Goal: Check status: Check status

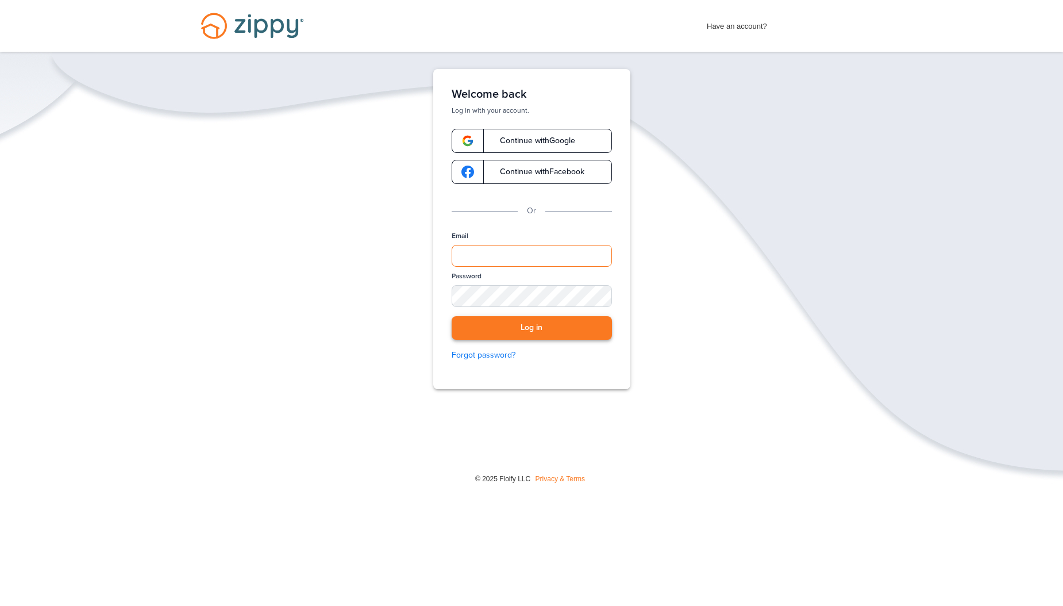
type input "**********"
click at [492, 332] on button "Log in" at bounding box center [532, 328] width 160 height 24
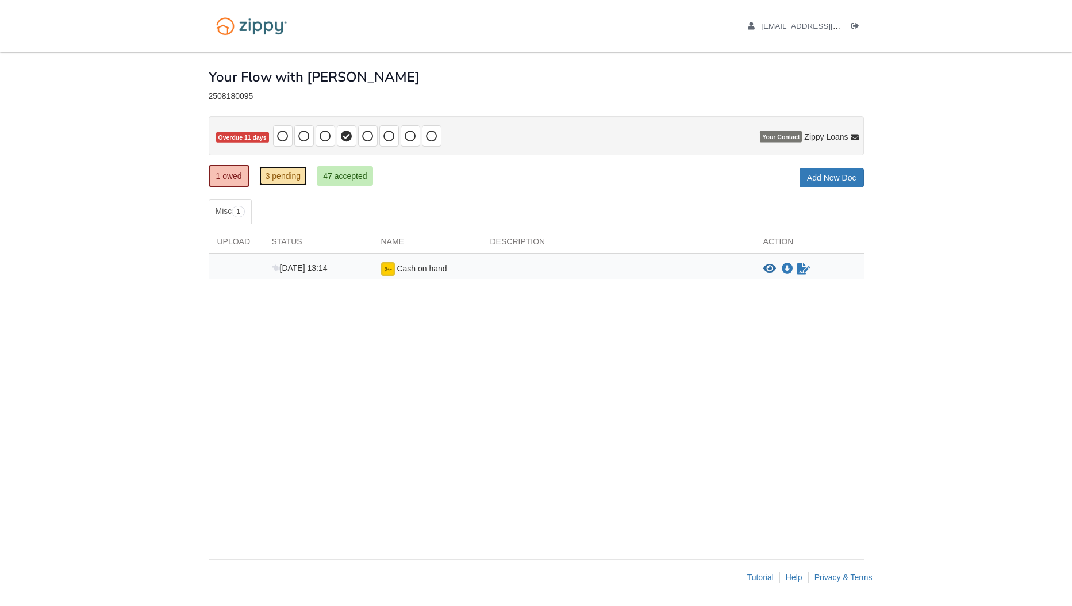
click at [274, 175] on link "3 pending" at bounding box center [283, 176] width 48 height 20
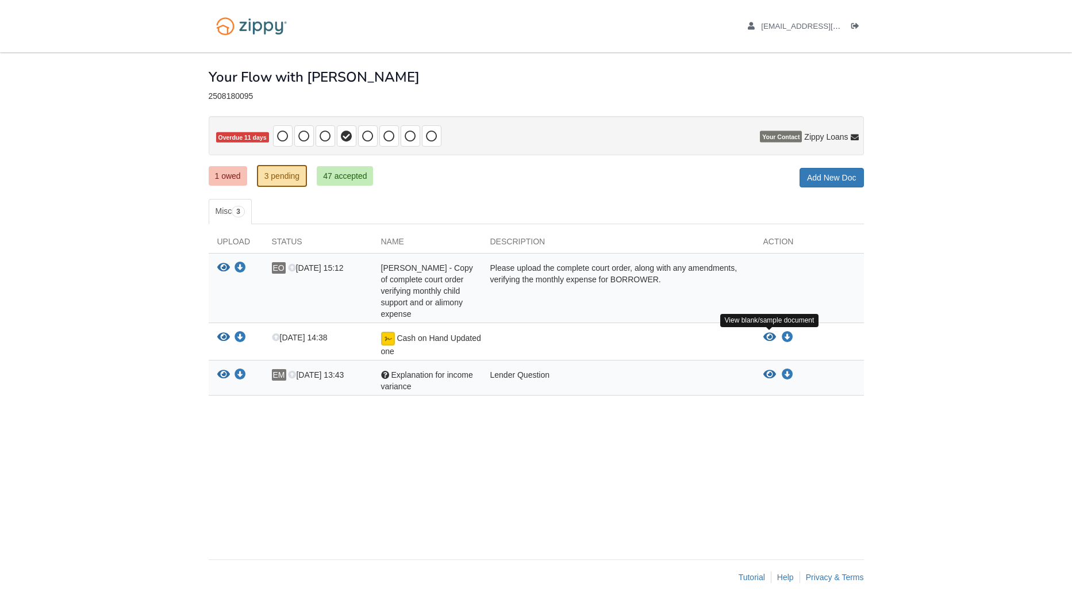
click at [769, 336] on icon "View Cash on Hand Updated one" at bounding box center [769, 337] width 13 height 11
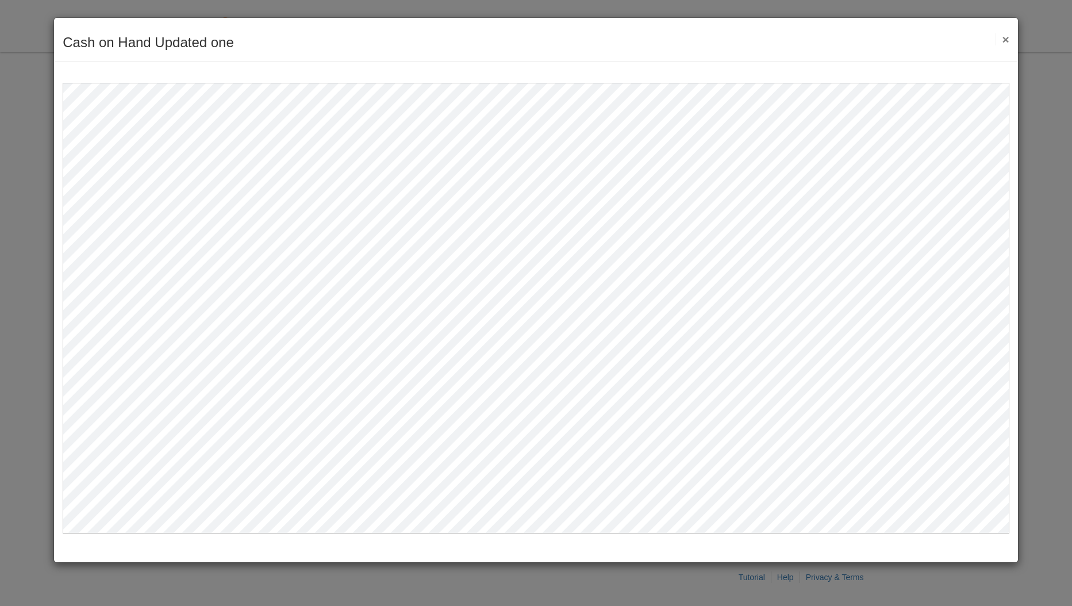
click at [1004, 37] on button "×" at bounding box center [1001, 39] width 13 height 12
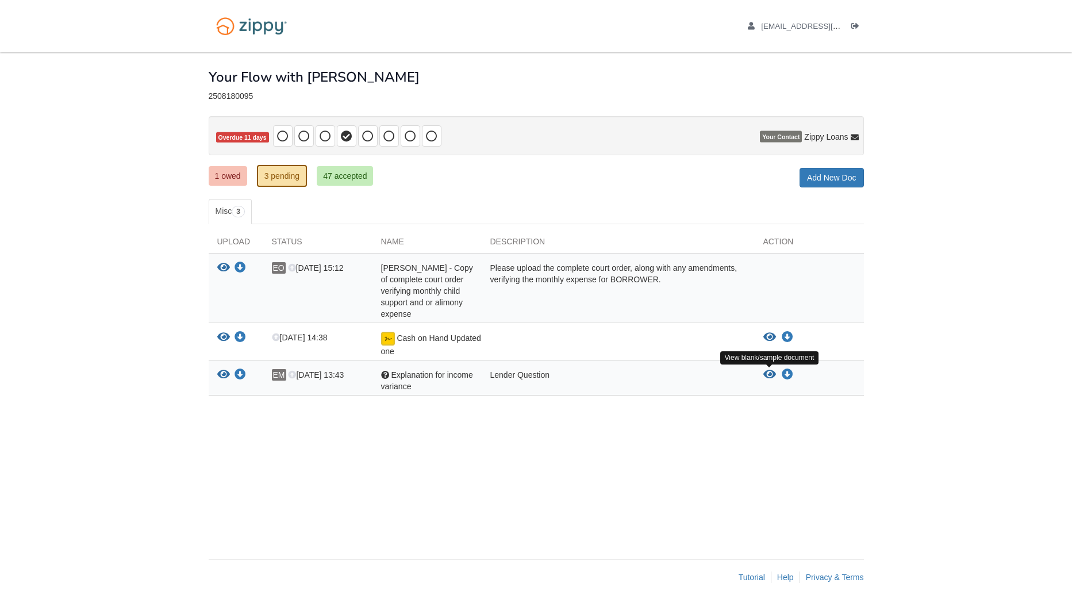
click at [772, 372] on icon "View Explanation for income variance" at bounding box center [769, 374] width 13 height 11
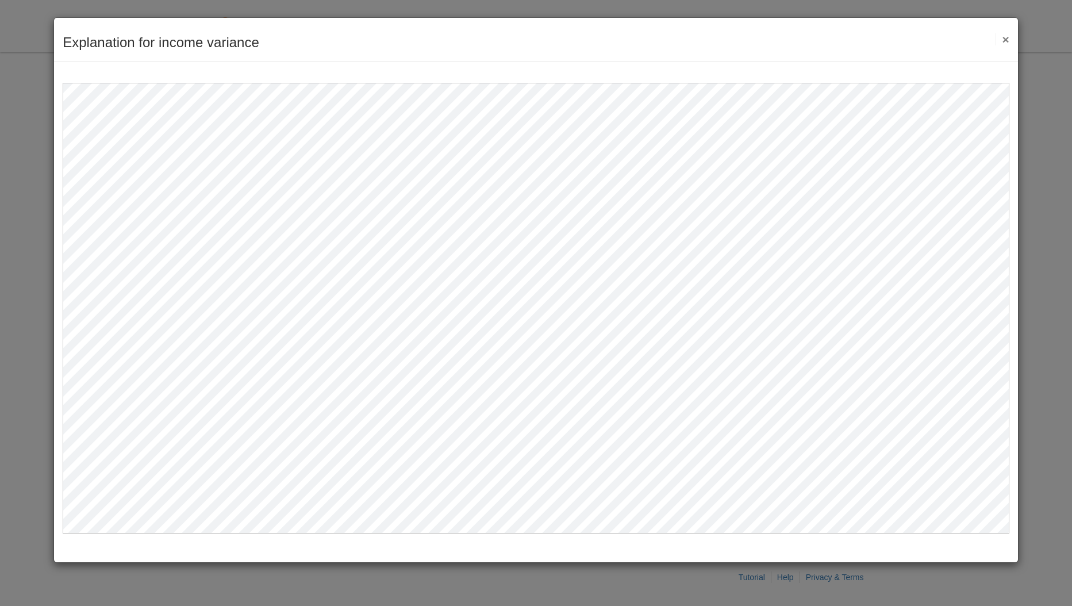
click at [1007, 37] on button "×" at bounding box center [1001, 39] width 13 height 12
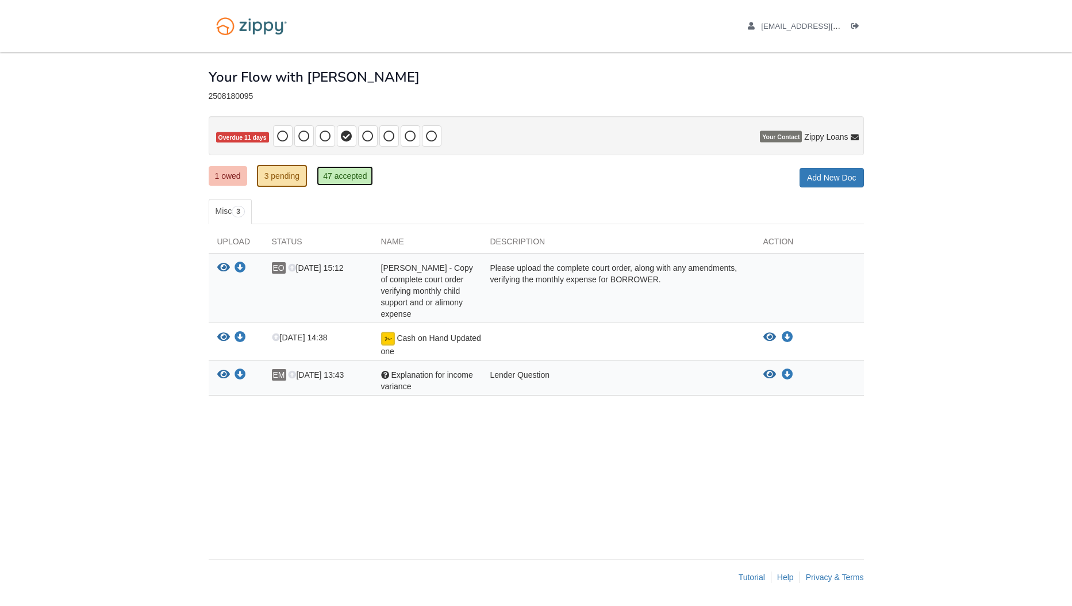
click at [338, 174] on link "47 accepted" at bounding box center [345, 176] width 56 height 20
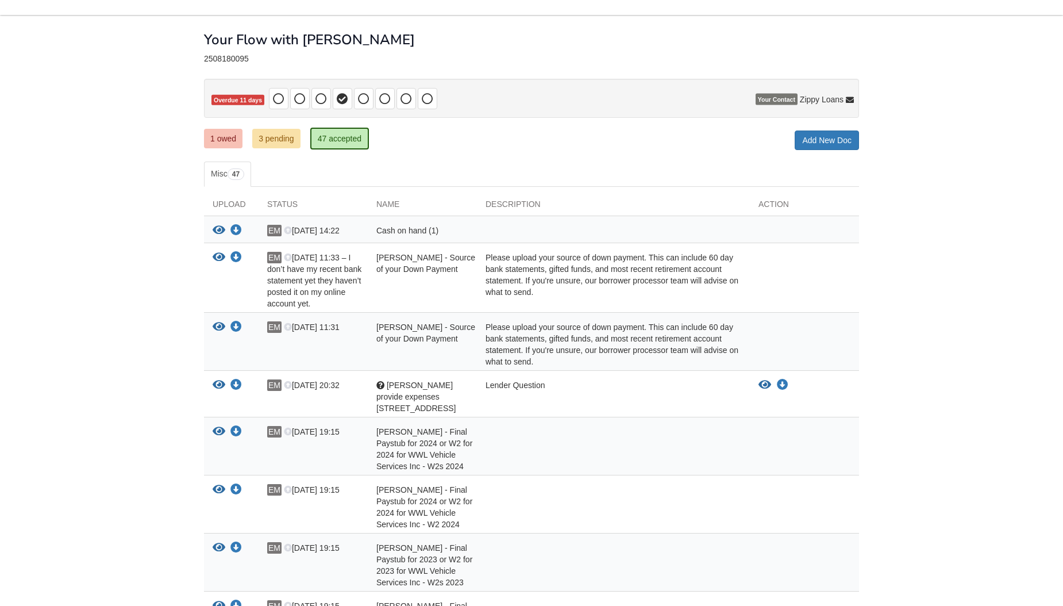
scroll to position [57, 0]
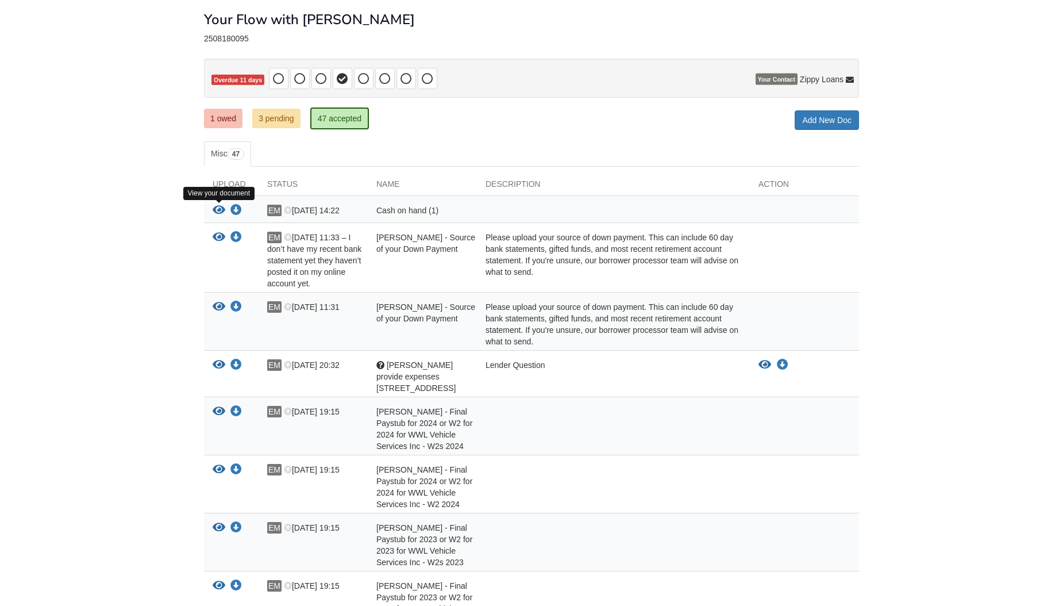
click at [218, 208] on icon "View Cash on hand (1)" at bounding box center [219, 210] width 13 height 11
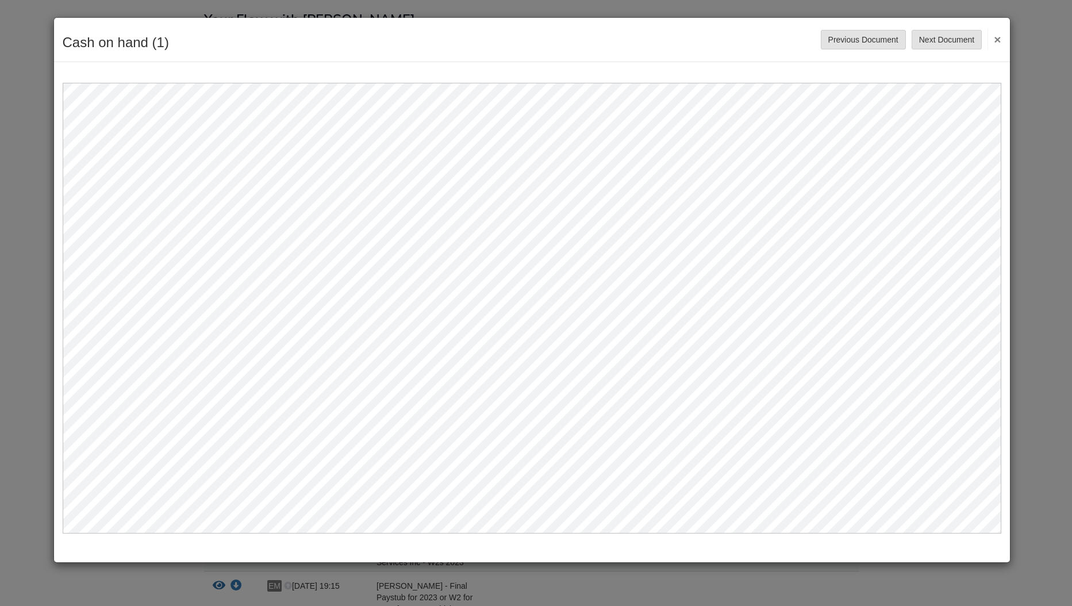
click at [1000, 40] on button "×" at bounding box center [993, 39] width 13 height 21
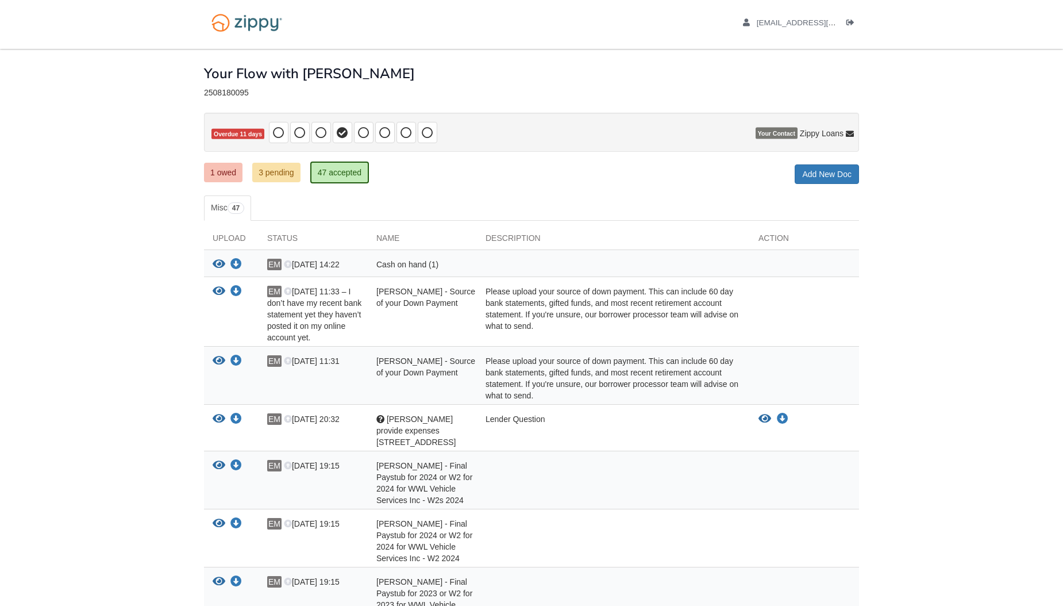
scroll to position [0, 0]
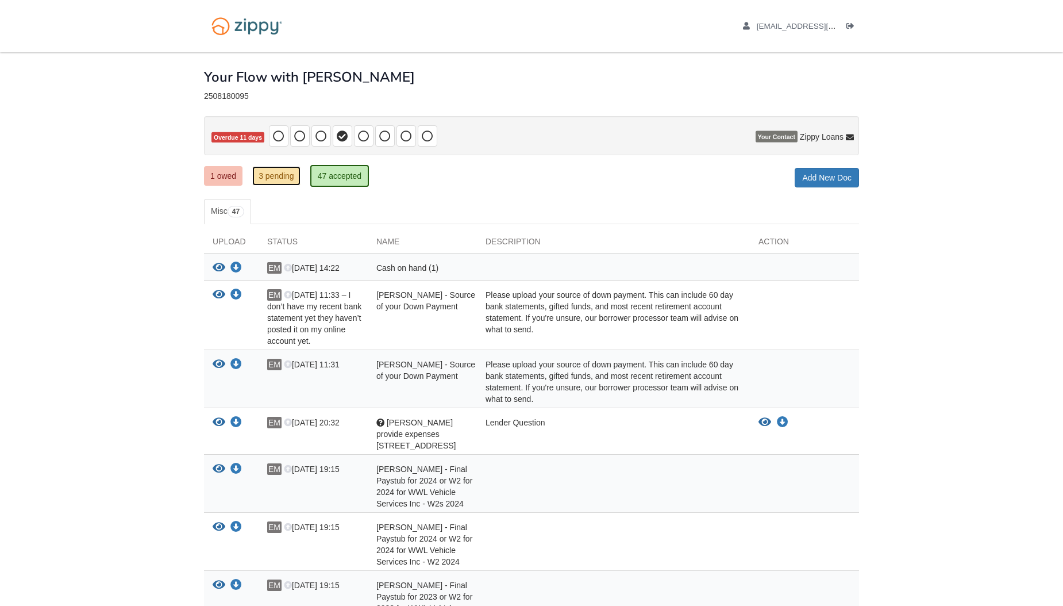
click at [276, 175] on link "3 pending" at bounding box center [276, 176] width 48 height 20
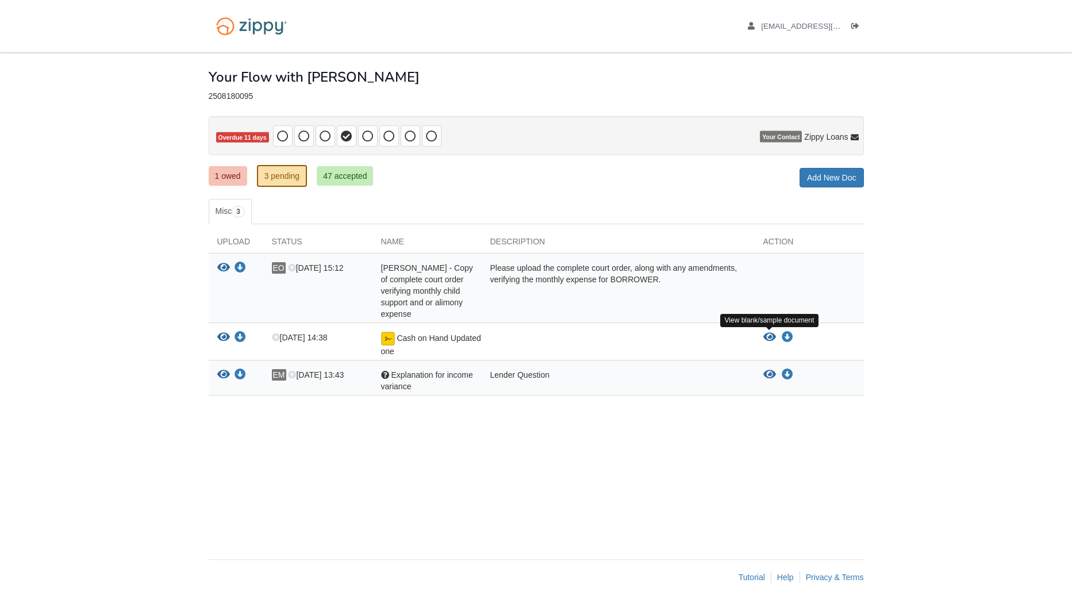
click at [768, 338] on icon "View Cash on Hand Updated one" at bounding box center [769, 337] width 13 height 11
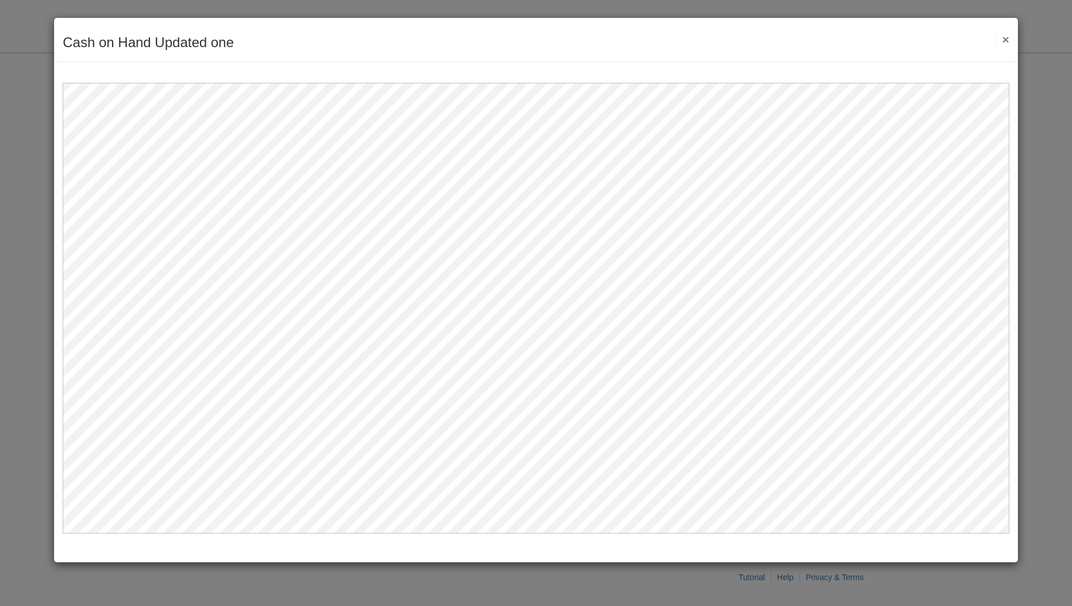
click at [1006, 36] on button "×" at bounding box center [1001, 39] width 13 height 12
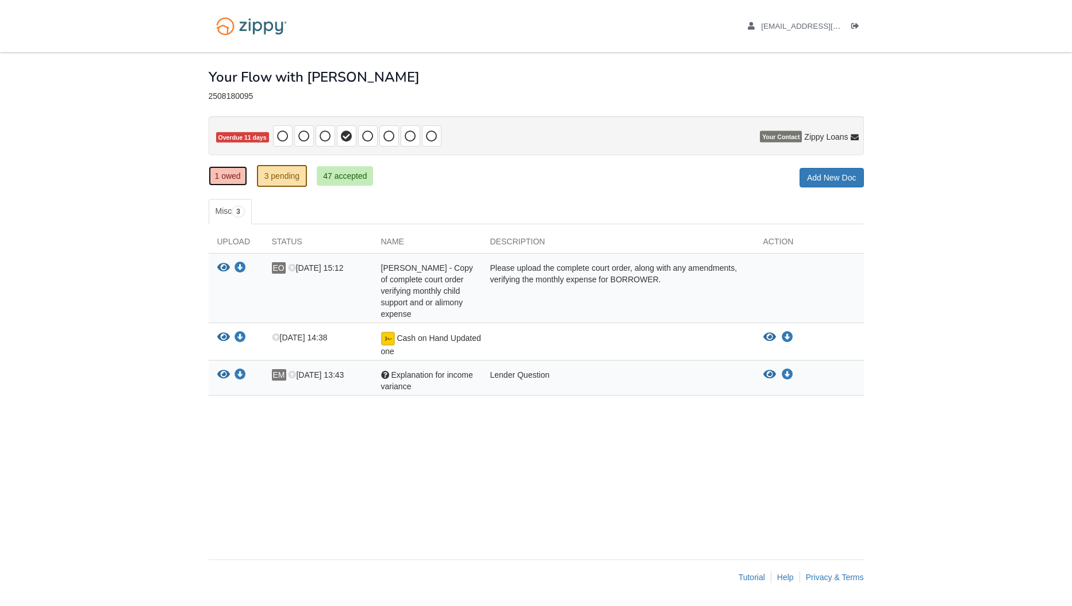
click at [233, 178] on link "1 owed" at bounding box center [228, 176] width 38 height 20
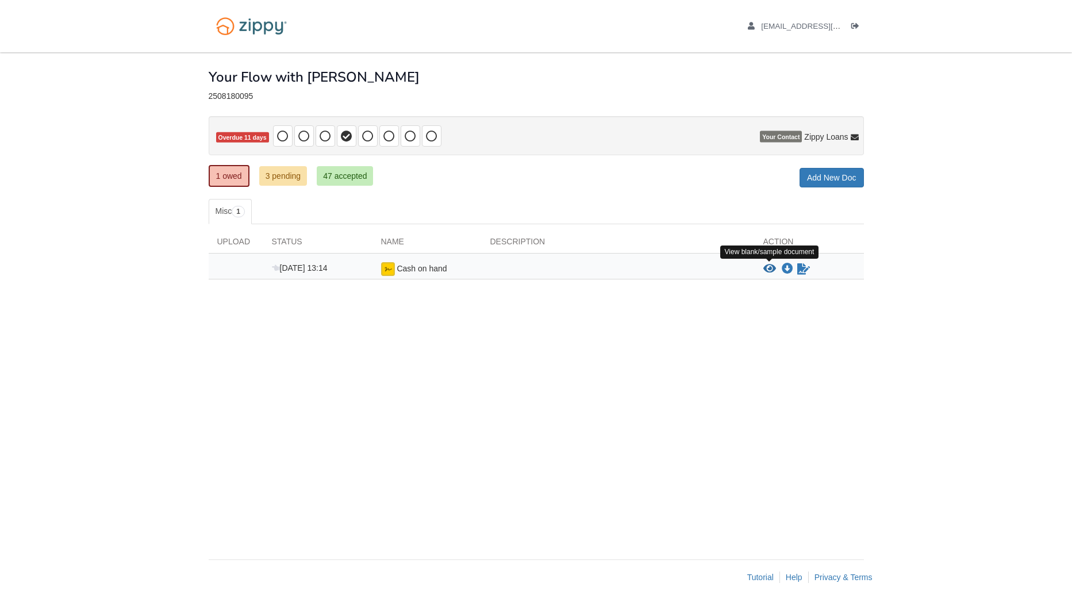
click at [769, 267] on icon "View Cash on hand" at bounding box center [769, 268] width 13 height 11
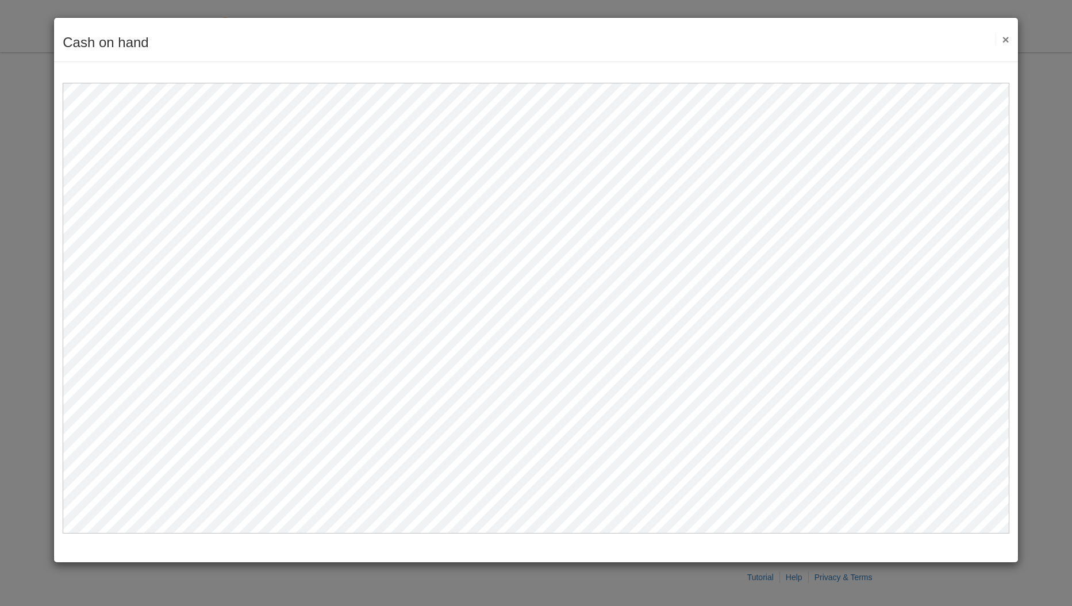
click at [1003, 37] on button "×" at bounding box center [1001, 39] width 13 height 12
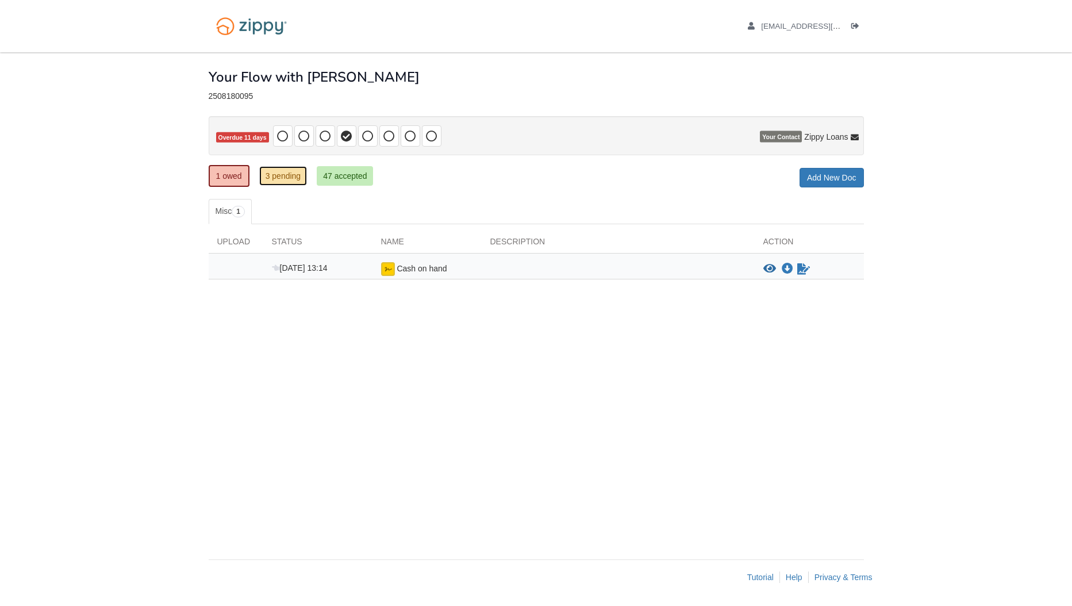
click at [279, 176] on link "3 pending" at bounding box center [283, 176] width 48 height 20
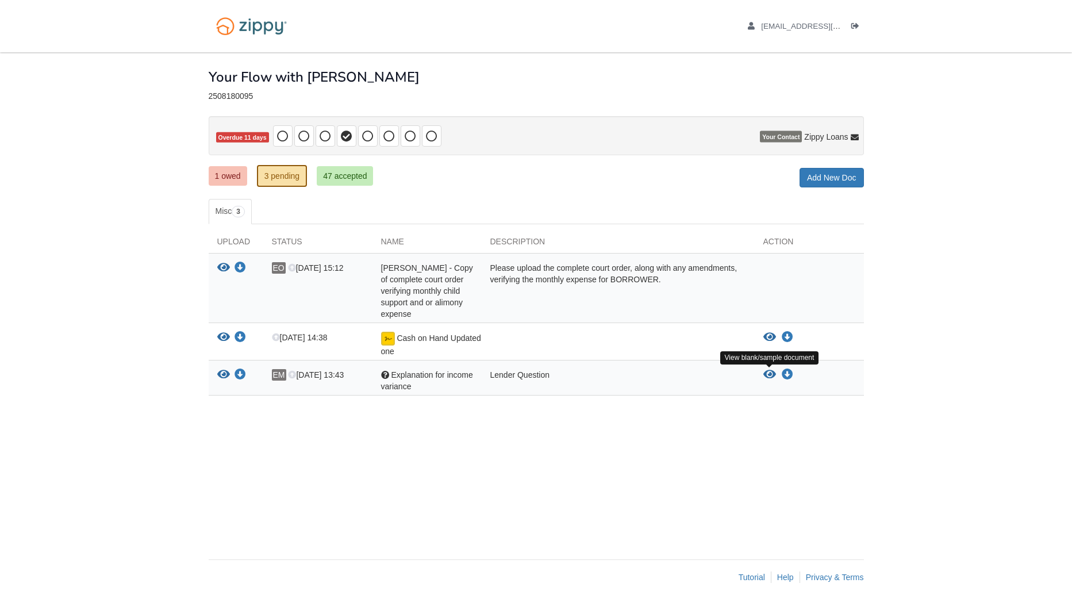
click at [771, 376] on icon "View Explanation for income variance" at bounding box center [769, 374] width 13 height 11
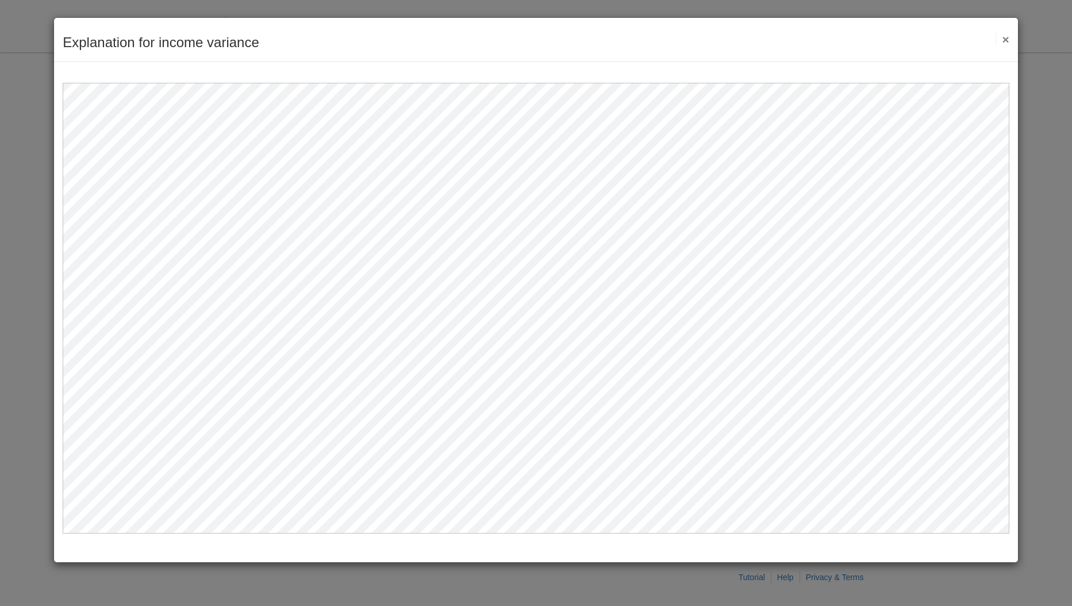
click at [1011, 40] on div "Explanation for income variance Save Cancel Previous Document Next Document ×" at bounding box center [536, 40] width 964 height 44
click at [1008, 39] on button "×" at bounding box center [1001, 39] width 13 height 12
